Goal: Check status

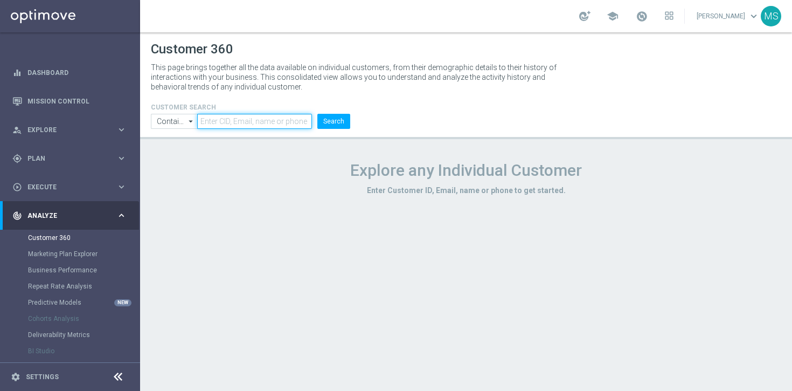
click at [228, 120] on input "text" at bounding box center [254, 121] width 115 height 15
paste input "2551299"
type input "2551299"
click at [317, 114] on button "Search" at bounding box center [333, 121] width 33 height 15
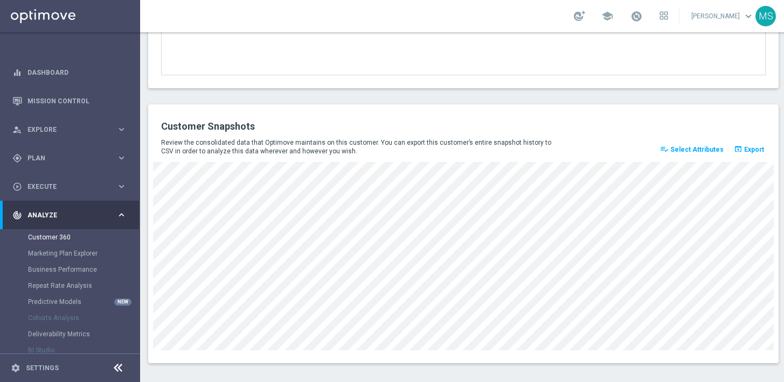
scroll to position [1481, 0]
